Goal: Feedback & Contribution: Submit feedback/report problem

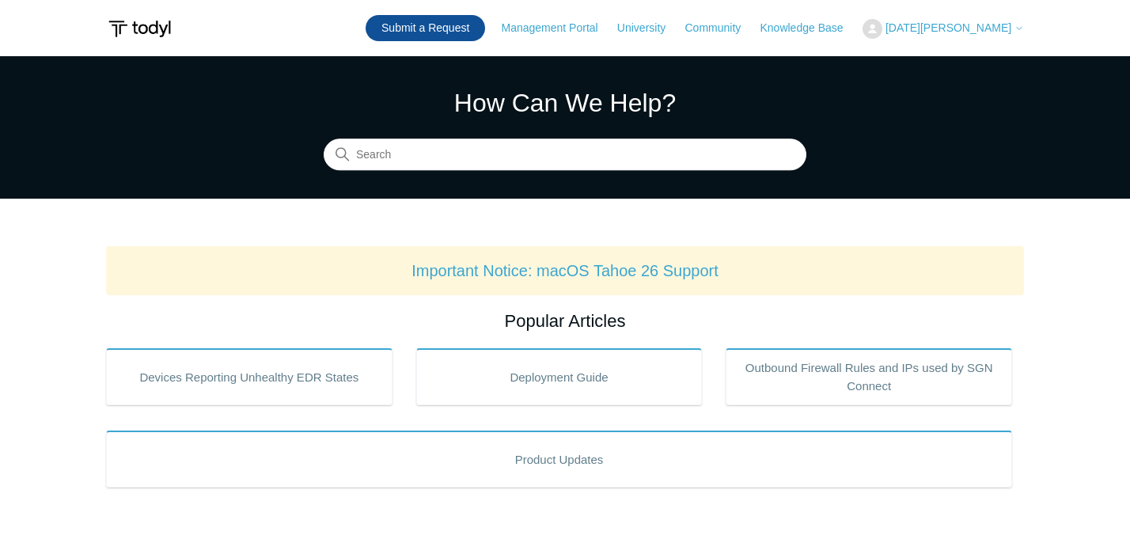
click at [473, 36] on link "Submit a Request" at bounding box center [426, 28] width 120 height 26
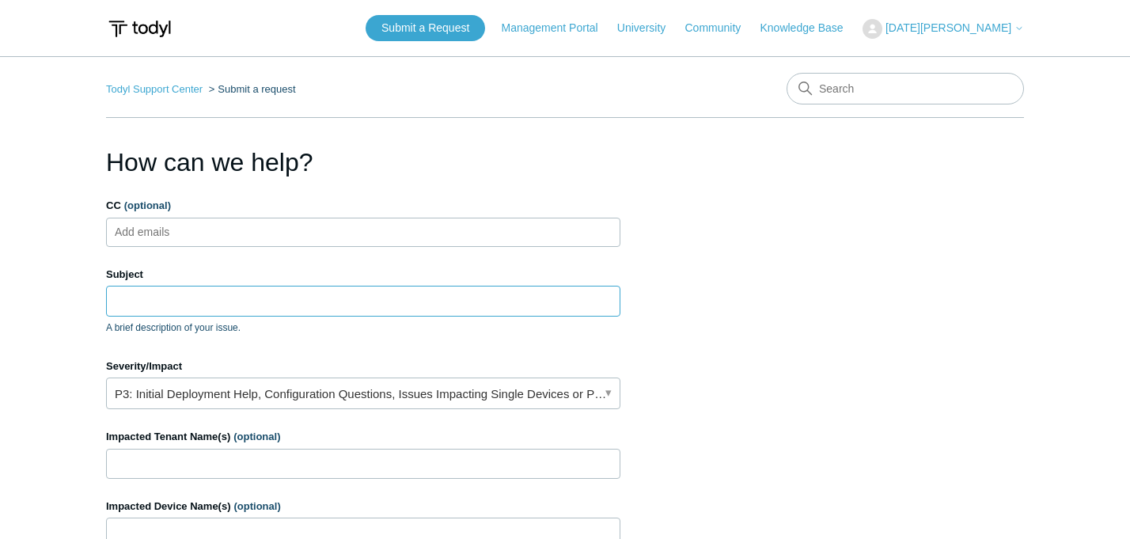
click at [190, 289] on input "Subject" at bounding box center [363, 301] width 515 height 30
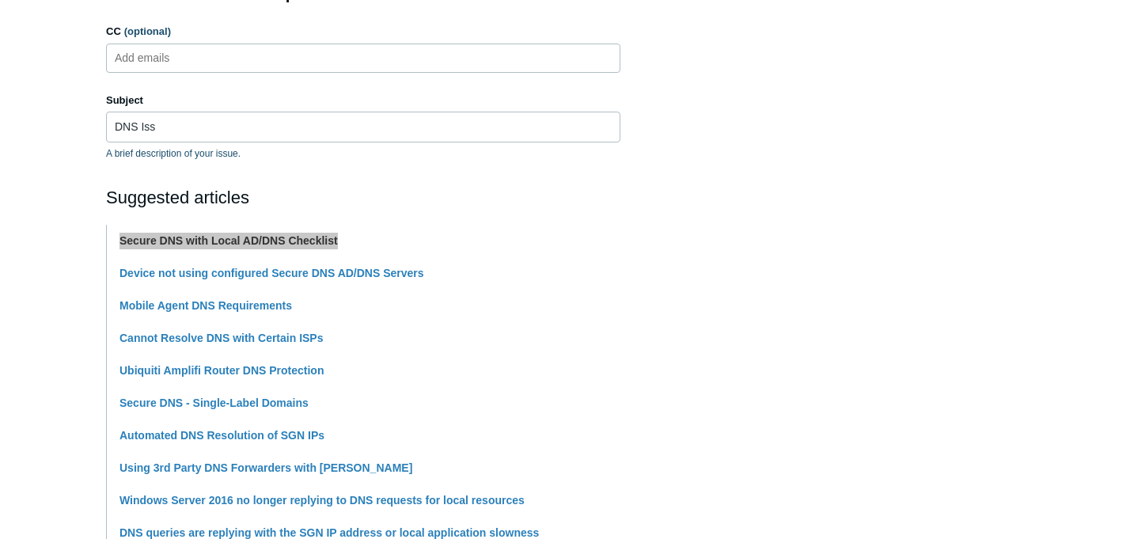
scroll to position [162, 0]
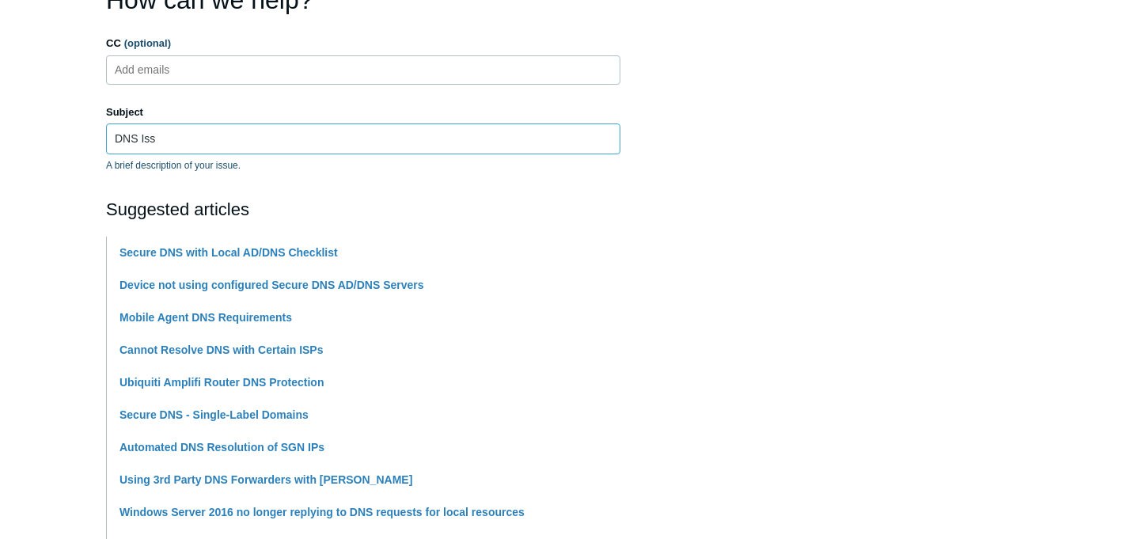
click at [166, 142] on input "DNS Iss" at bounding box center [363, 138] width 515 height 30
paste input "evice not using configured Secure DNS AD/DNS Server"
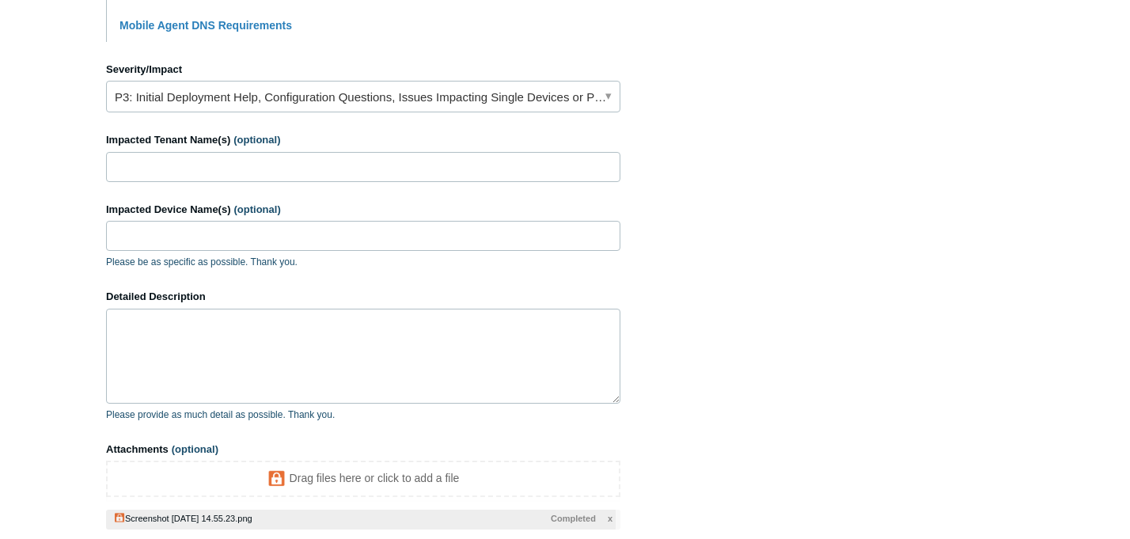
scroll to position [701, 0]
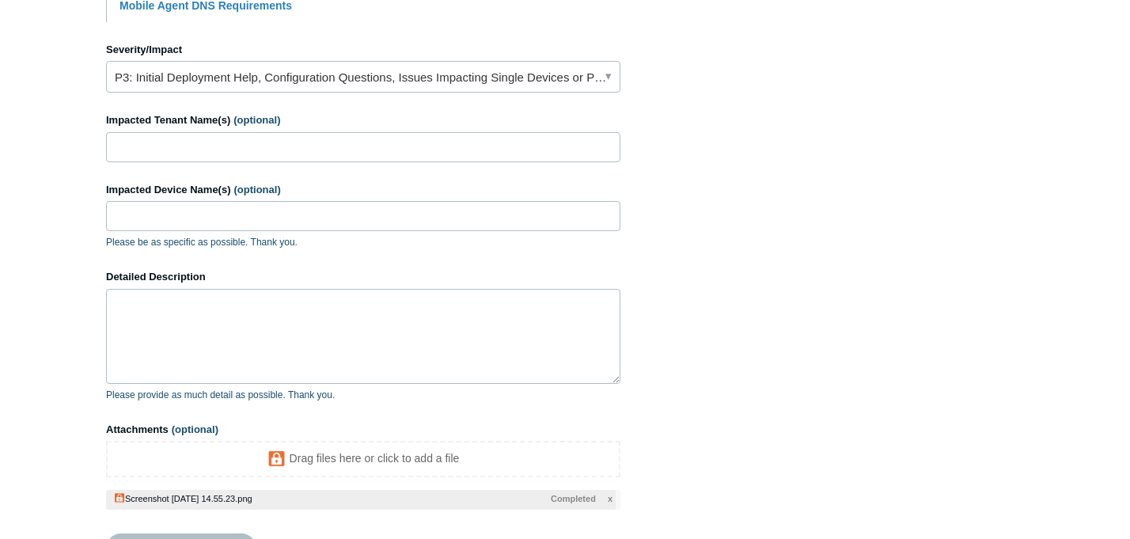
type input "Device not using configured Secure DNS AD/DNS Servers"
click at [144, 316] on textarea "Detailed Description" at bounding box center [363, 336] width 515 height 95
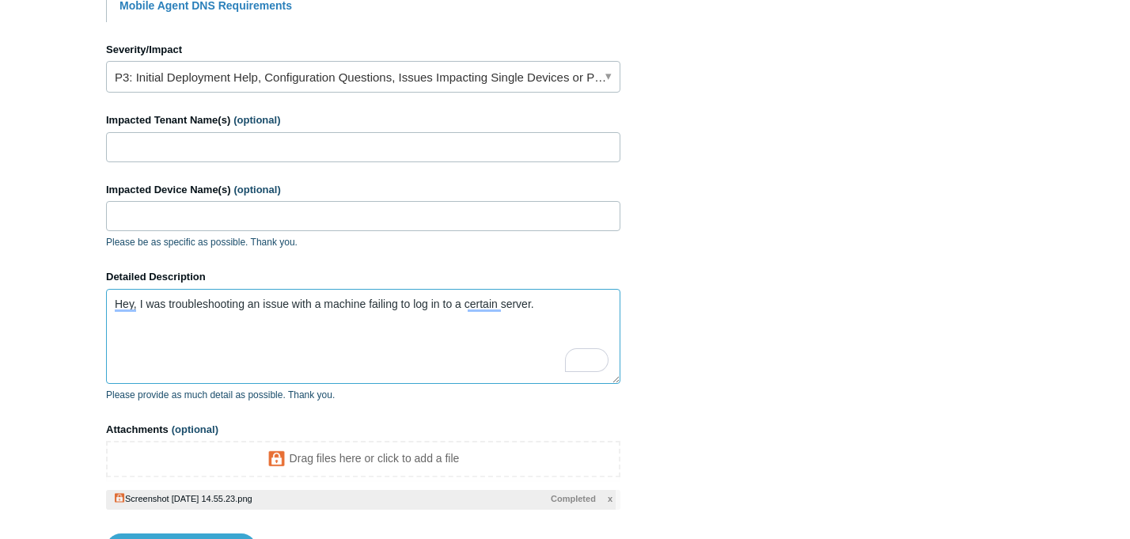
click at [549, 308] on textarea "Hey, I was troubleshooting an issue with a machine failing to log in to a certa…" at bounding box center [363, 336] width 515 height 95
click at [568, 302] on textarea "I was troubleshooting an issue with a machine that was failing to log in to a s…" at bounding box center [363, 336] width 515 height 95
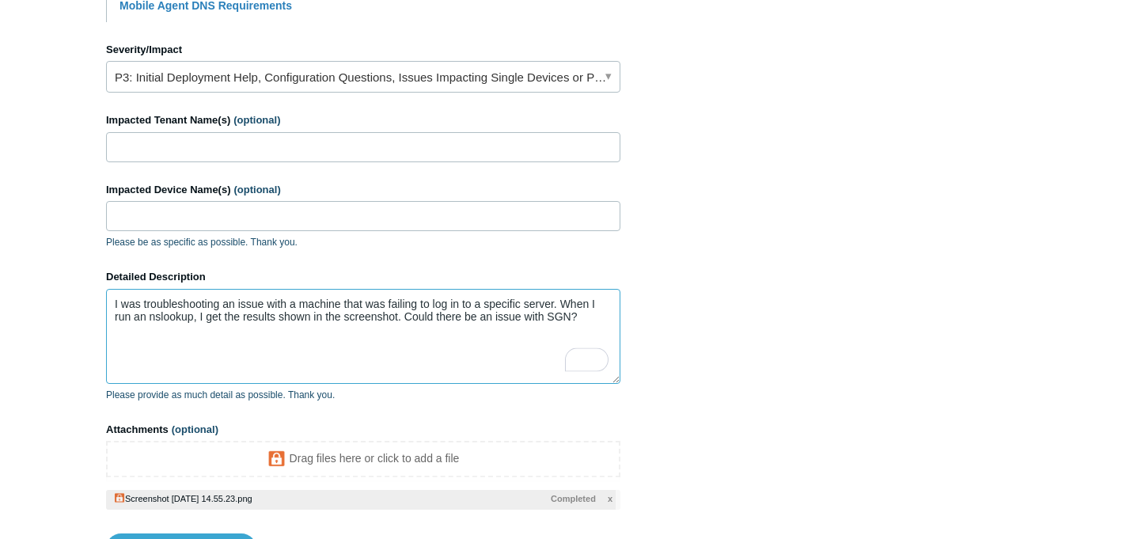
click at [591, 320] on textarea "I was troubleshooting an issue with a machine that was failing to log in to a s…" at bounding box center [363, 336] width 515 height 95
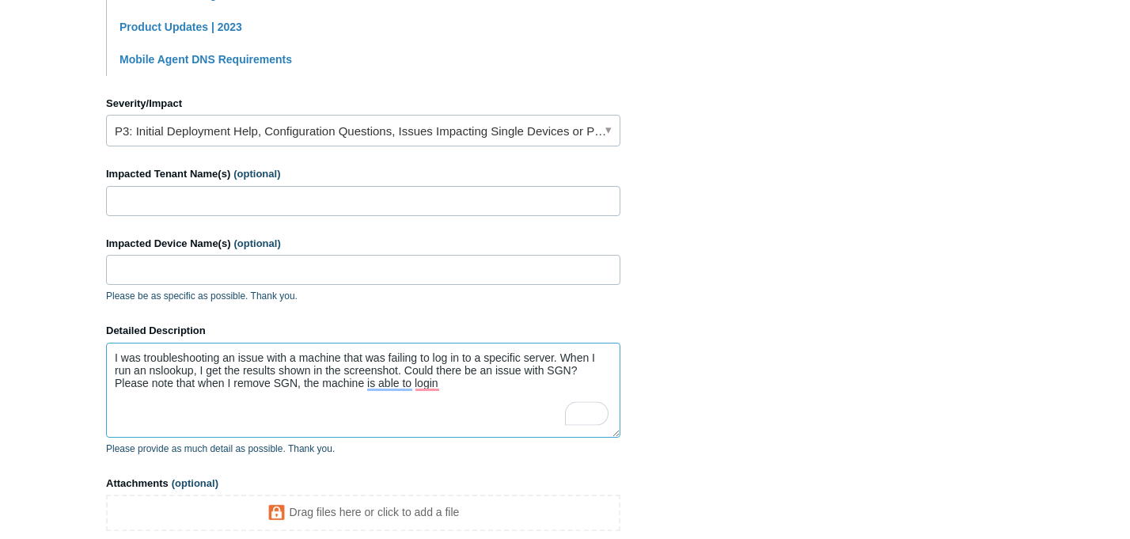
scroll to position [644, 0]
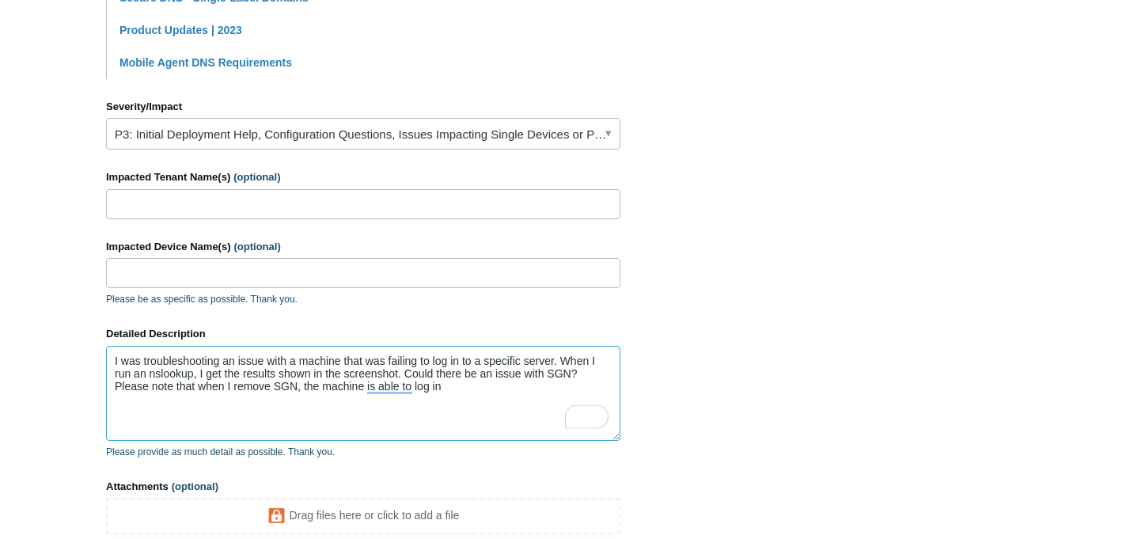
click at [413, 421] on textarea "I was troubleshooting an issue with a machine that was failing to log in to a s…" at bounding box center [363, 393] width 515 height 95
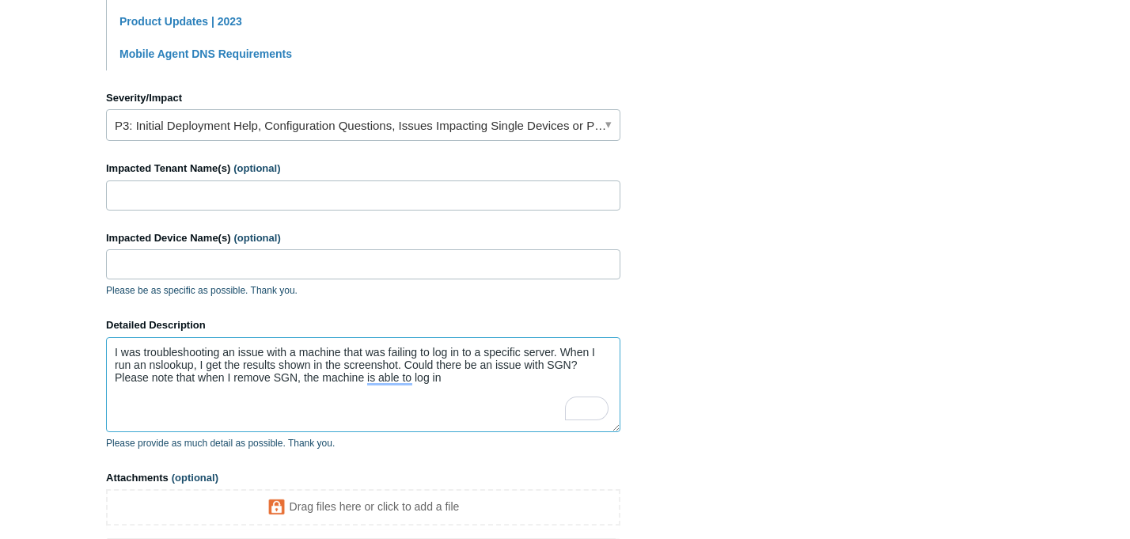
scroll to position [836, 0]
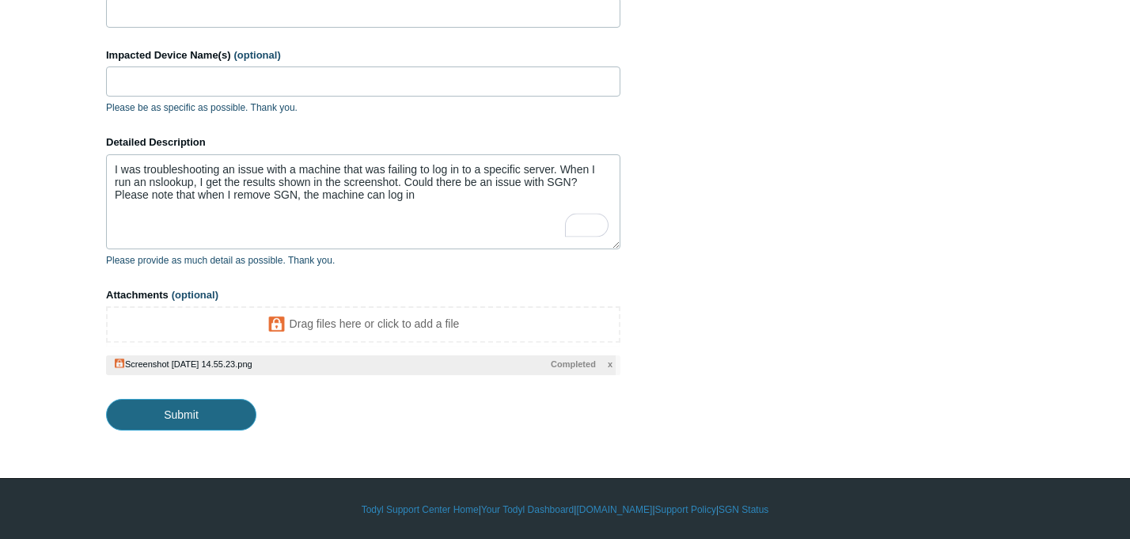
click at [171, 423] on input "Submit" at bounding box center [181, 415] width 150 height 32
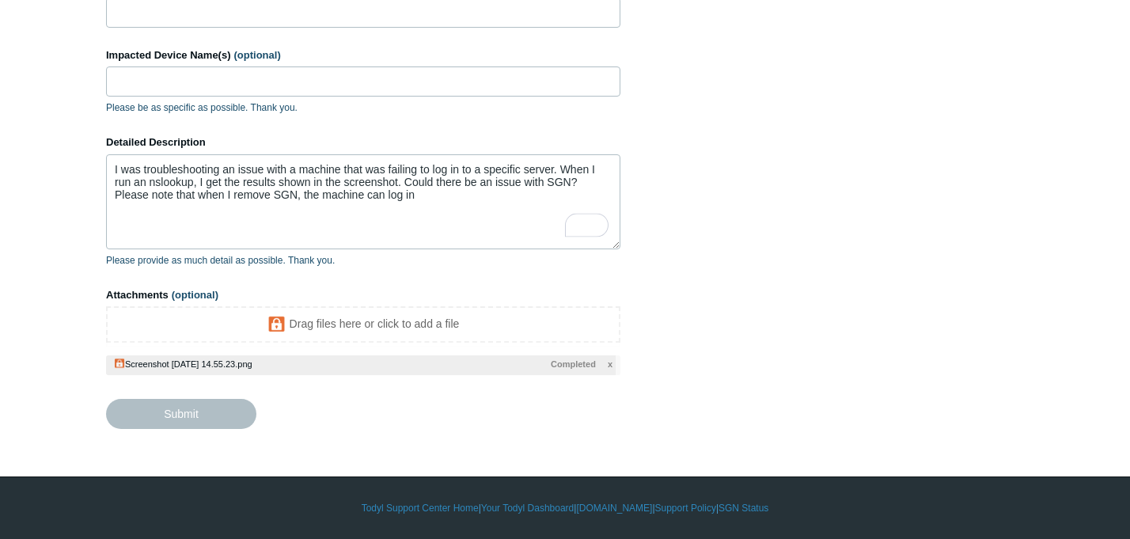
type textarea "I was troubleshooting an issue with a machine that was failing to log in to a s…"
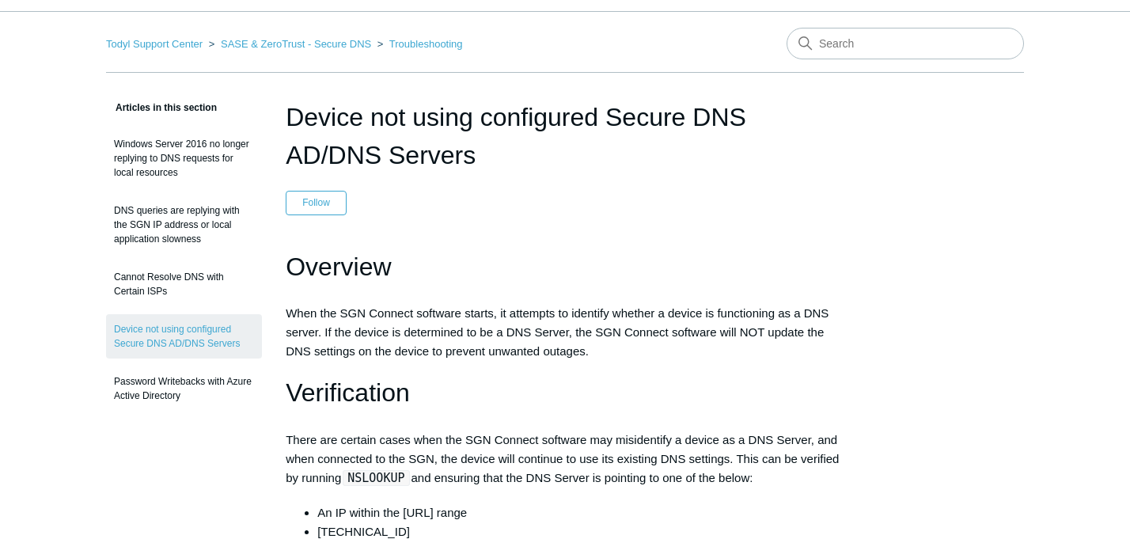
scroll to position [40, 0]
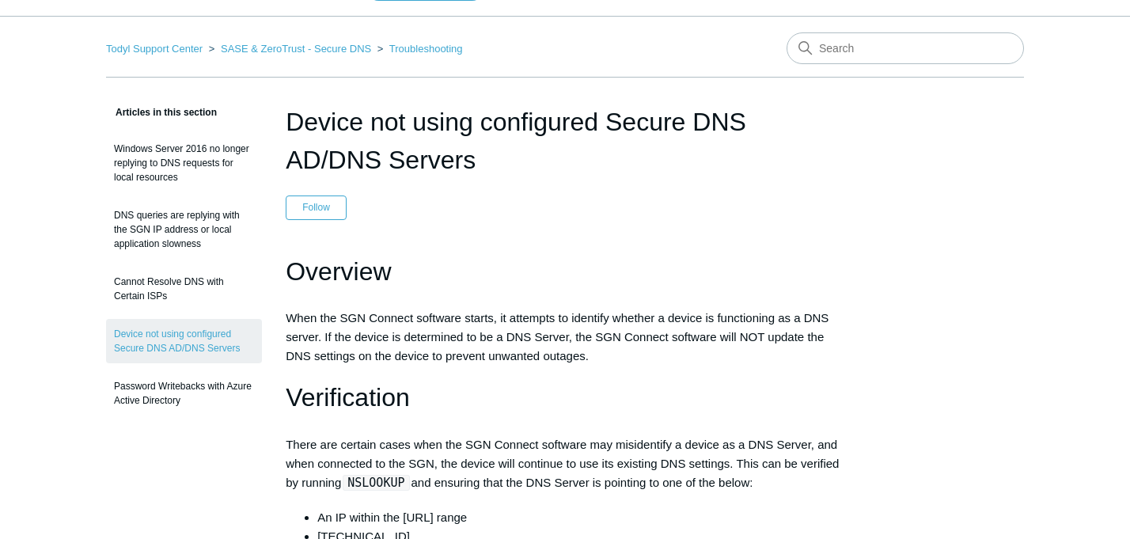
drag, startPoint x: 480, startPoint y: 172, endPoint x: 290, endPoint y: 128, distance: 195.7
click at [290, 128] on h1 "Device not using configured Secure DNS AD/DNS Servers" at bounding box center [565, 141] width 559 height 76
copy h1 "Device not using configured Secure DNS AD/DNS Servers"
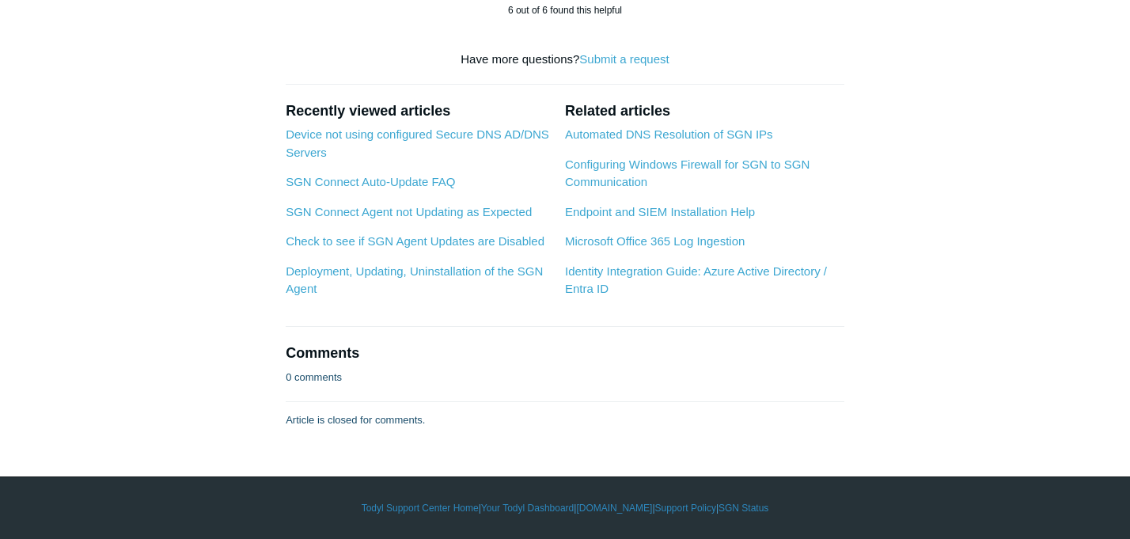
scroll to position [3120, 0]
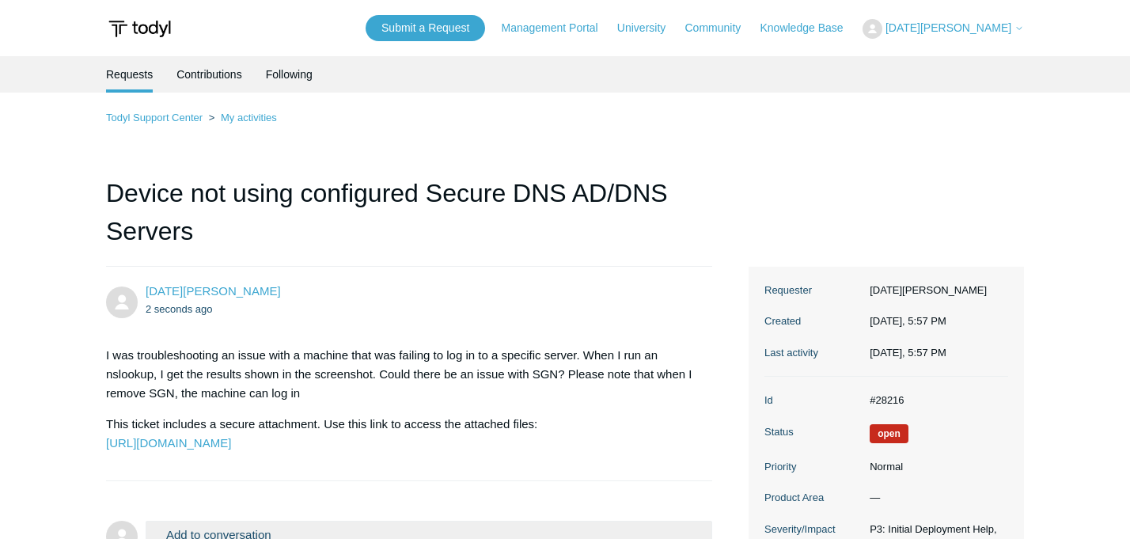
click at [1100, 25] on body "Skip to main content Submit a Request Management Portal University Community Kn…" at bounding box center [565, 409] width 1130 height 818
